Goal: Obtain resource: Download file/media

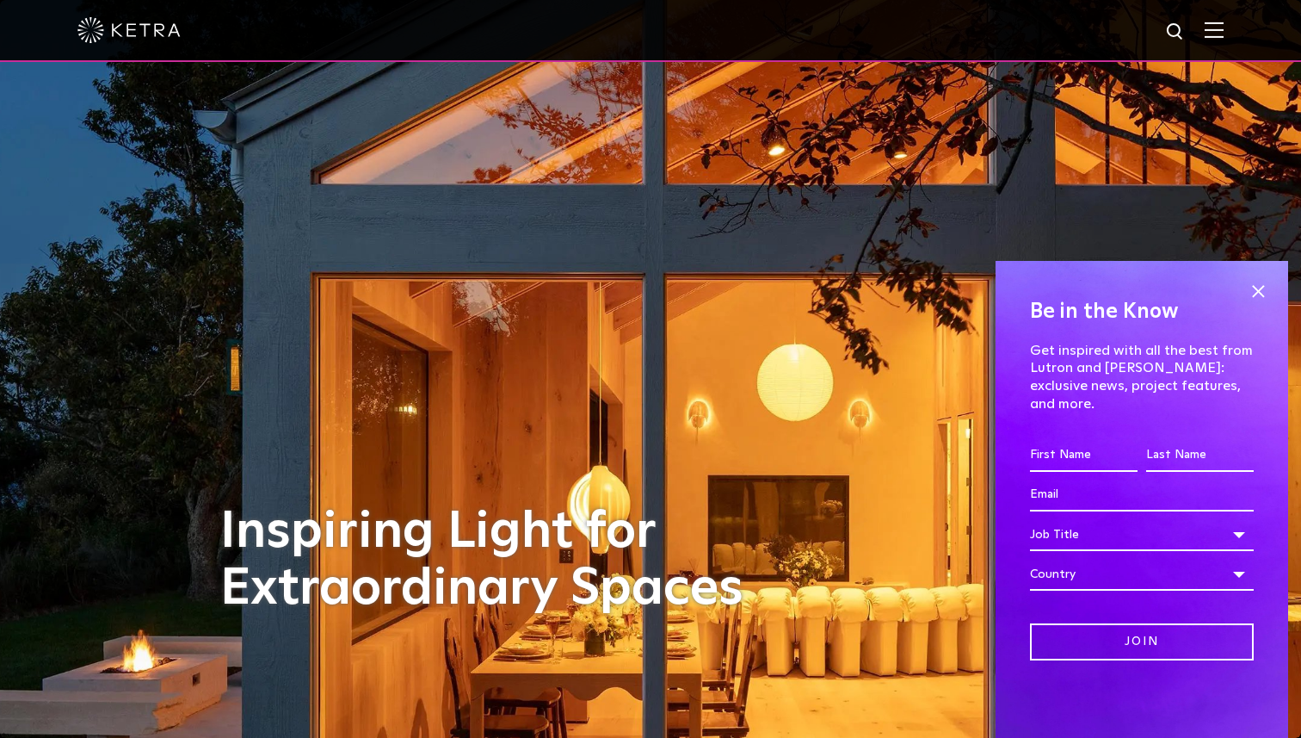
click at [1220, 40] on div at bounding box center [650, 30] width 1146 height 60
click at [1218, 22] on img at bounding box center [1214, 30] width 19 height 16
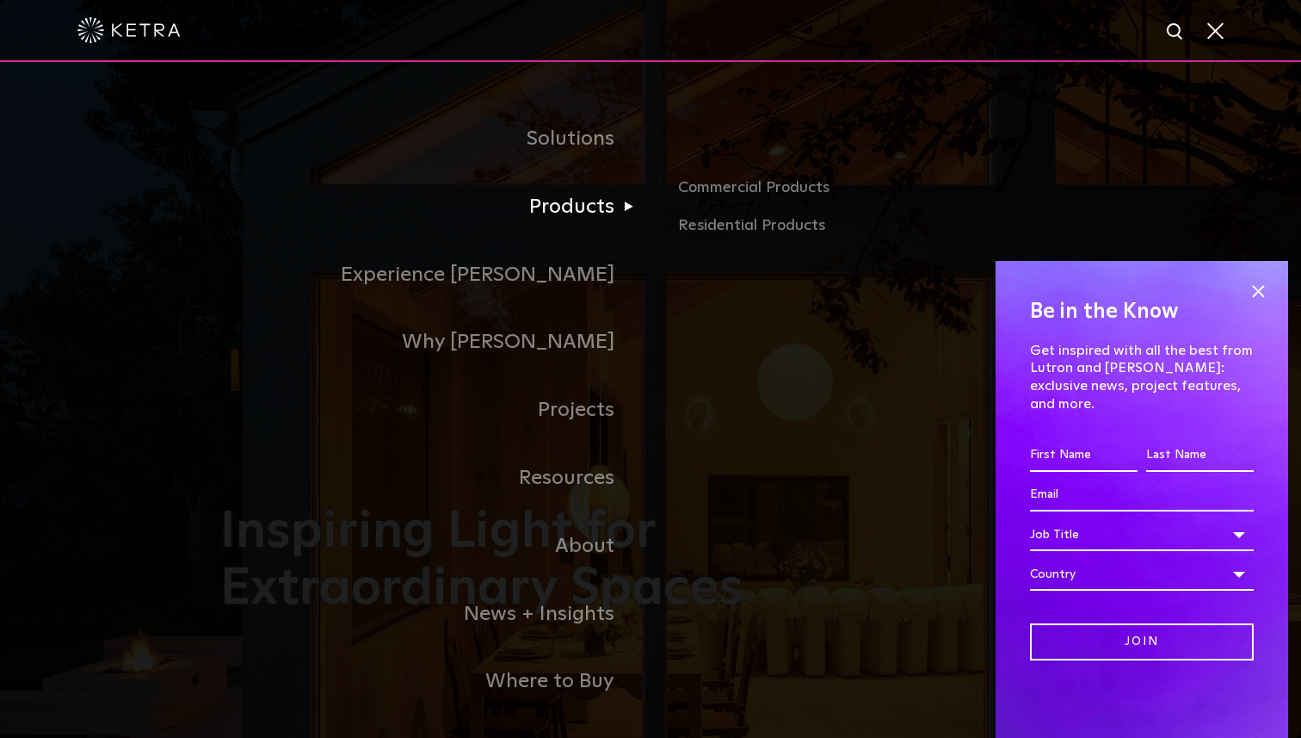
click at [596, 207] on link "Products" at bounding box center [435, 207] width 430 height 68
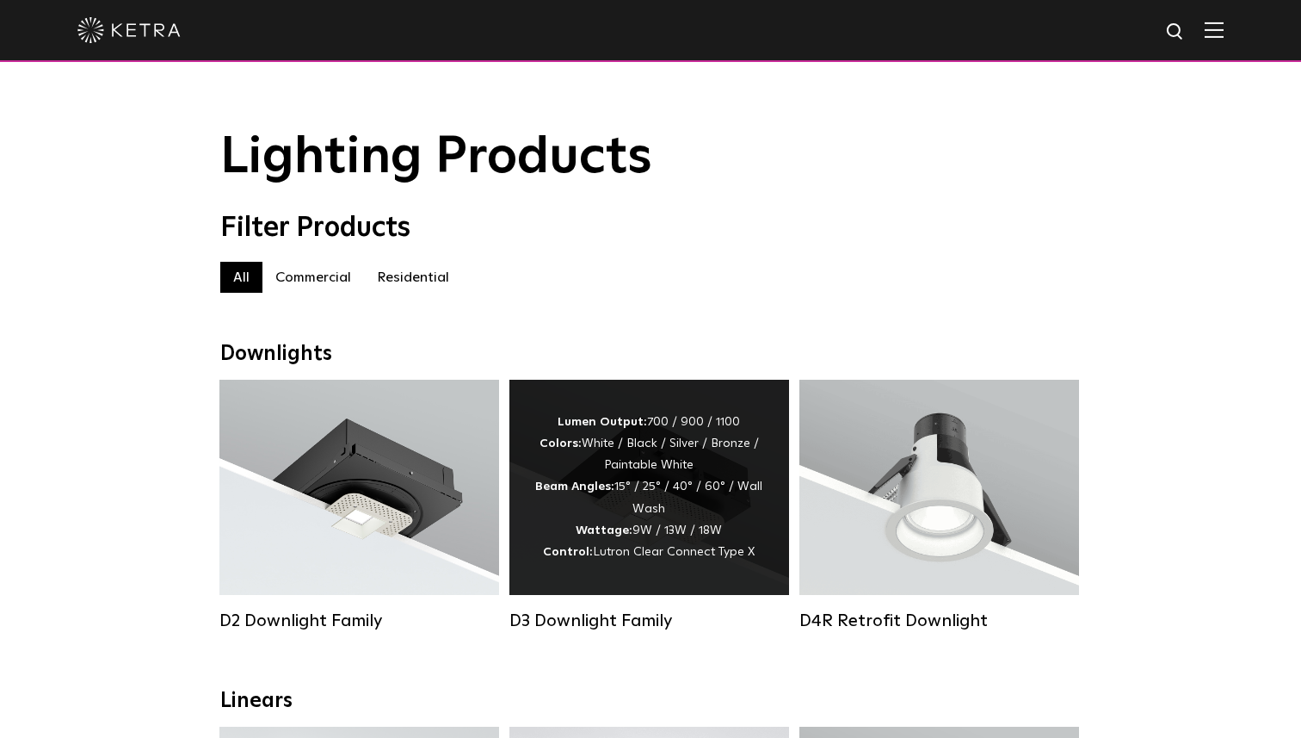
click at [614, 508] on div "Lumen Output: 700 / 900 / 1100 Colors: White / Black / Silver / Bronze / Painta…" at bounding box center [649, 486] width 228 height 151
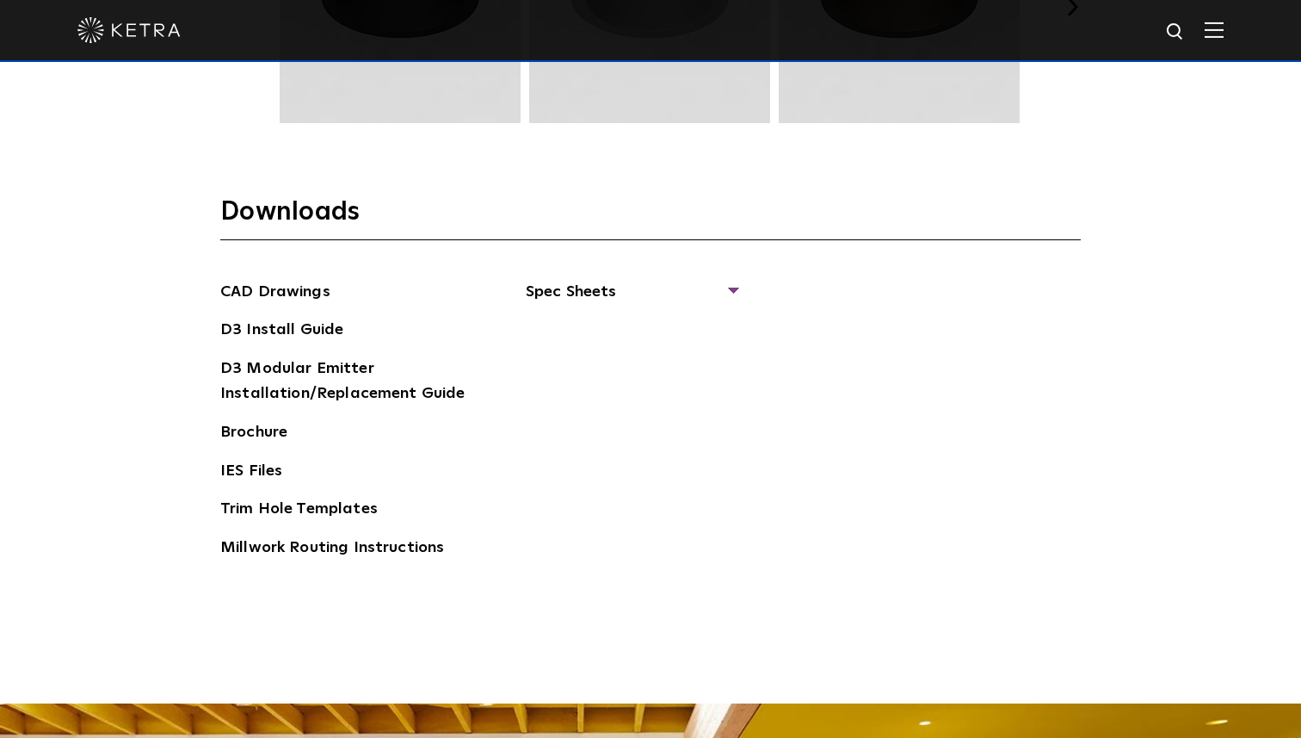
scroll to position [2576, 0]
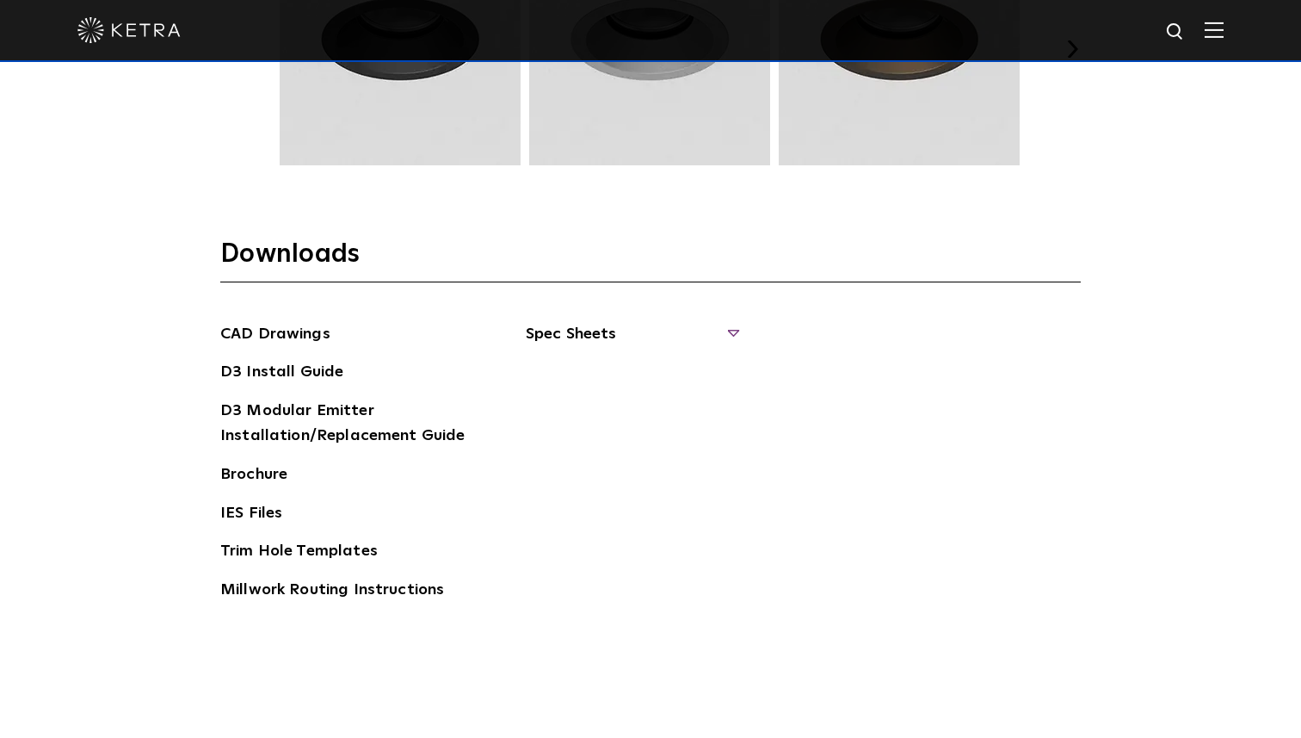
click at [631, 334] on span "Spec Sheets" at bounding box center [631, 341] width 211 height 38
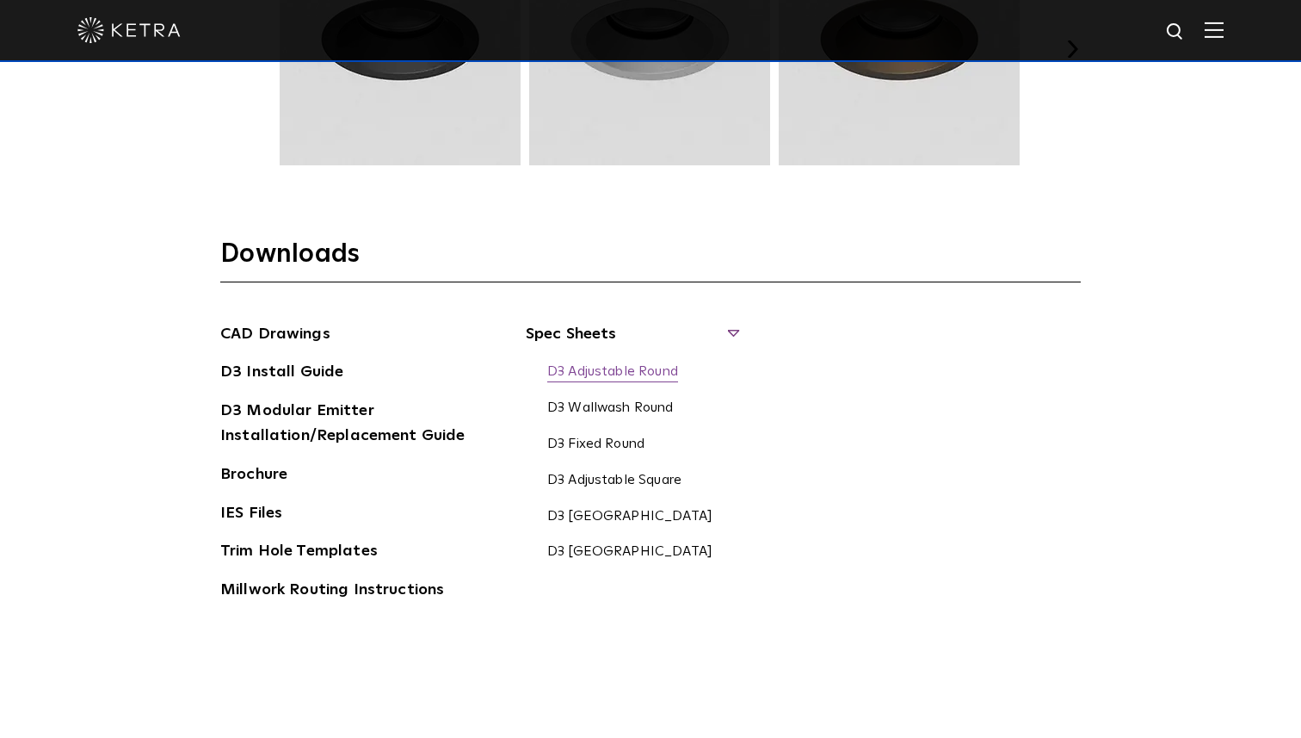
click at [615, 375] on link "D3 Adjustable Round" at bounding box center [612, 372] width 131 height 19
